Goal: Understand process/instructions: Learn how to perform a task or action

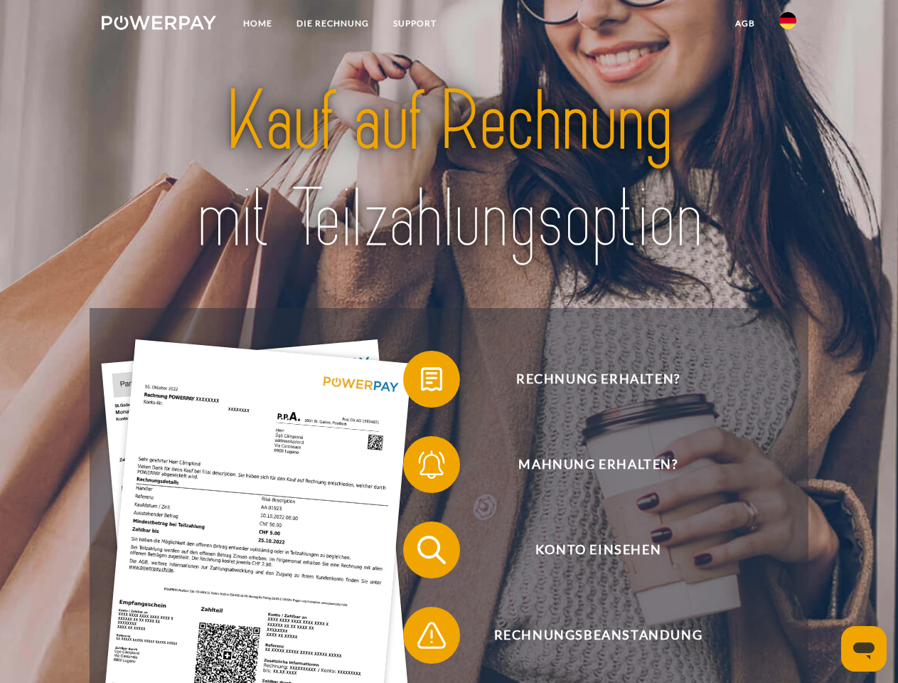
click at [159, 25] on img at bounding box center [159, 23] width 115 height 14
click at [788, 25] on img at bounding box center [787, 20] width 17 height 17
click at [745, 23] on link "agb" at bounding box center [745, 24] width 44 height 26
click at [421, 382] on span at bounding box center [410, 379] width 71 height 71
